Goal: Task Accomplishment & Management: Complete application form

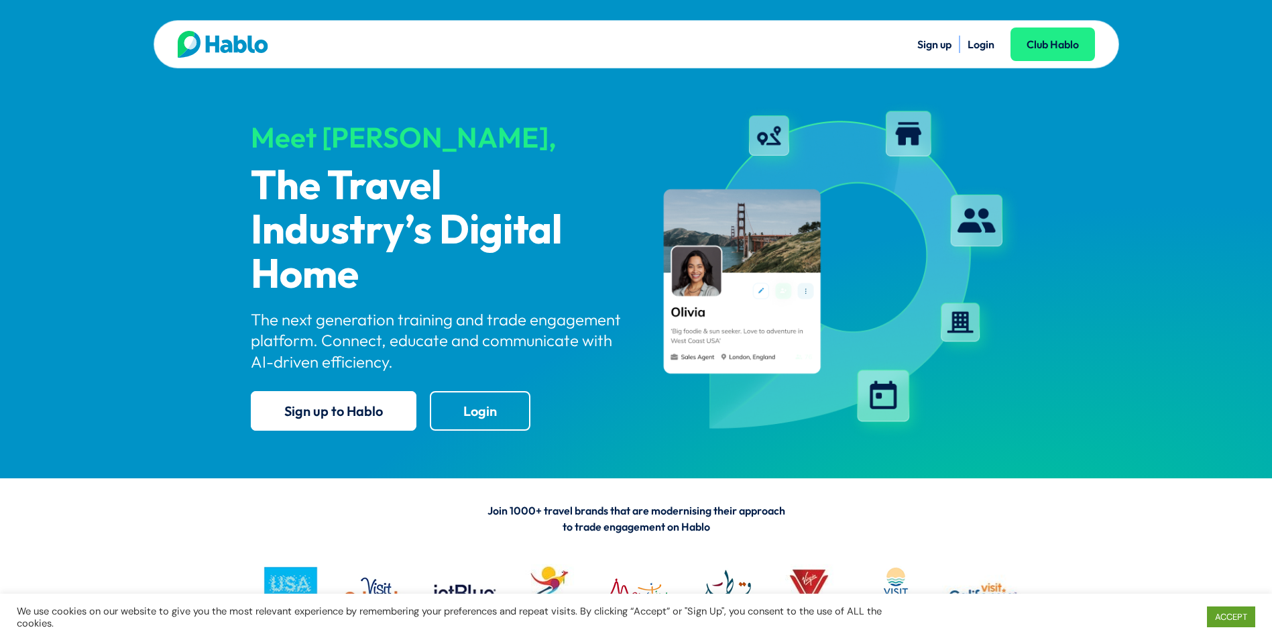
click at [988, 46] on link "Login" at bounding box center [981, 44] width 27 height 13
drag, startPoint x: 1222, startPoint y: 617, endPoint x: 1200, endPoint y: 573, distance: 49.5
click at [1222, 617] on link "ACCEPT" at bounding box center [1231, 616] width 48 height 21
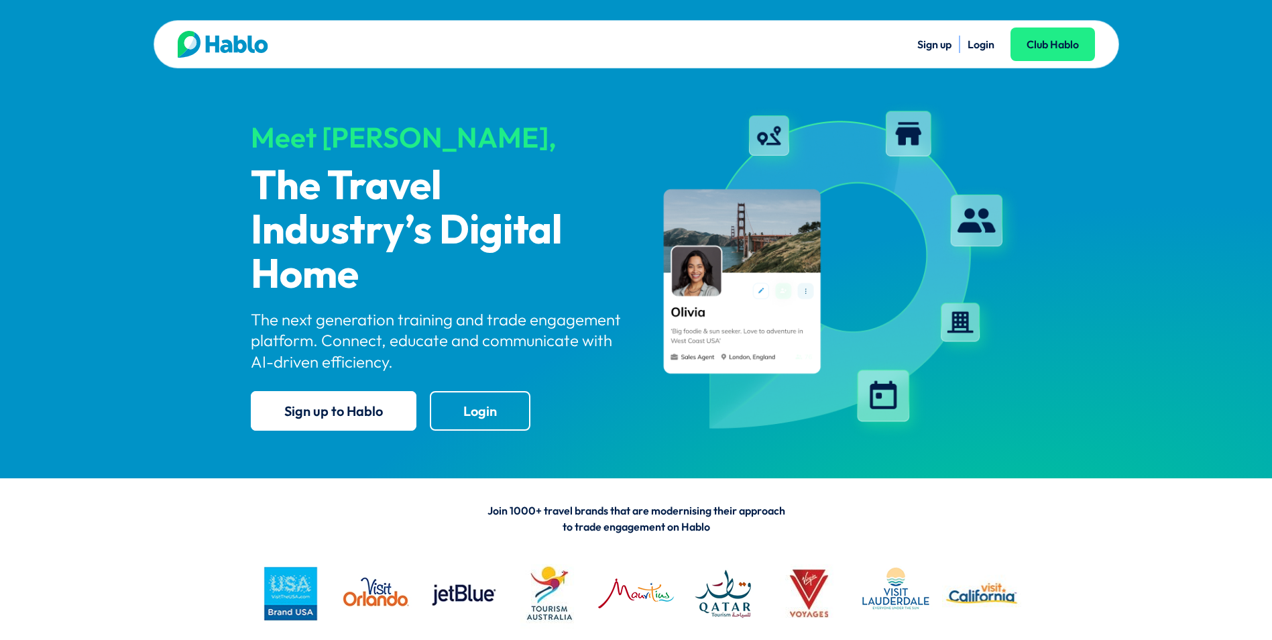
click at [984, 41] on link "Login" at bounding box center [981, 44] width 27 height 13
click at [944, 47] on link "Sign up" at bounding box center [934, 44] width 34 height 13
